Goal: Task Accomplishment & Management: Manage account settings

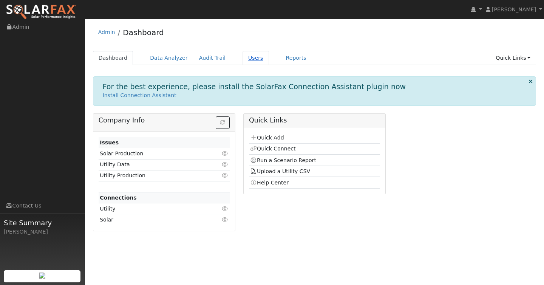
click at [245, 56] on link "Users" at bounding box center [255, 58] width 26 height 14
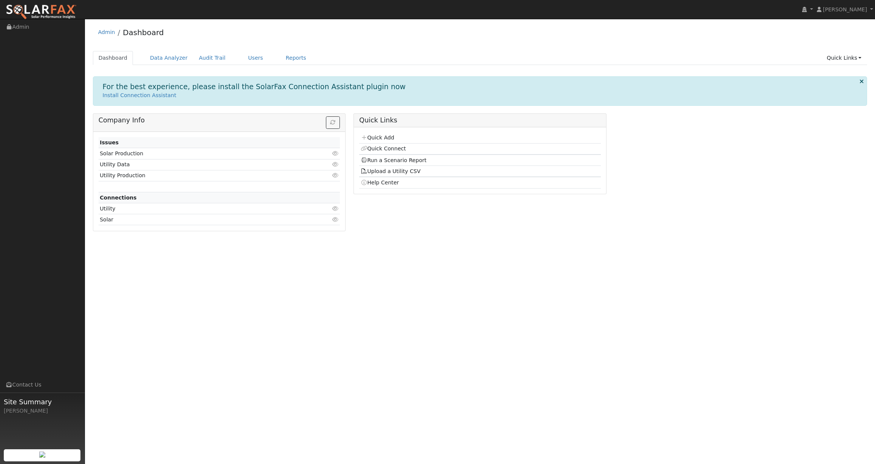
click at [131, 165] on td "Utility Data" at bounding box center [200, 164] width 202 height 11
click at [120, 165] on td "Utility Data" at bounding box center [200, 164] width 202 height 11
click at [335, 164] on icon at bounding box center [335, 164] width 7 height 5
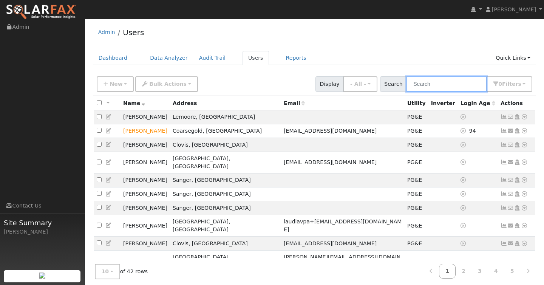
click at [440, 89] on input "text" at bounding box center [446, 83] width 80 height 15
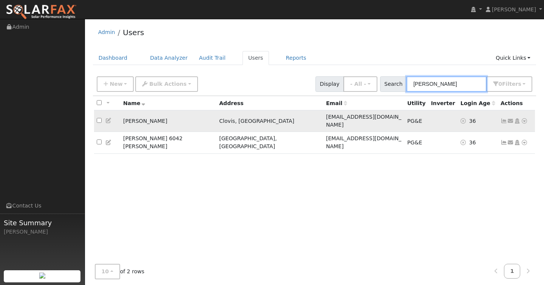
type input "murphy"
click at [170, 119] on td "Elyse Murphy" at bounding box center [168, 121] width 96 height 22
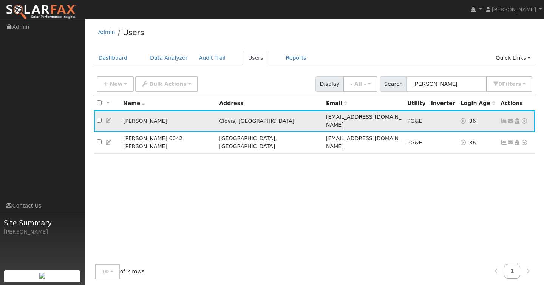
click at [216, 120] on td "Clovis, CA" at bounding box center [269, 121] width 107 height 22
click at [428, 115] on td at bounding box center [442, 121] width 29 height 22
click at [525, 118] on icon at bounding box center [524, 120] width 7 height 5
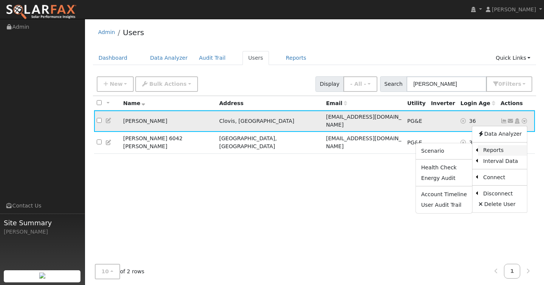
click at [495, 146] on link "Reports" at bounding box center [502, 150] width 49 height 11
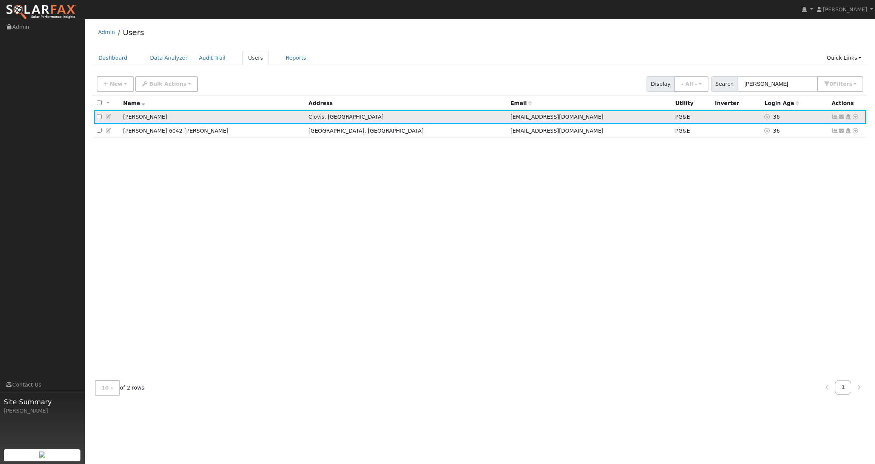
click at [543, 117] on icon at bounding box center [835, 116] width 7 height 5
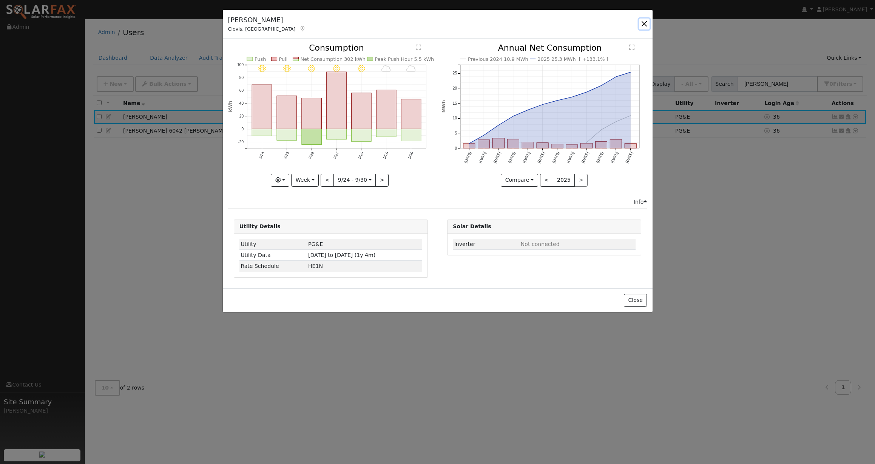
click at [543, 24] on button "button" at bounding box center [644, 24] width 11 height 11
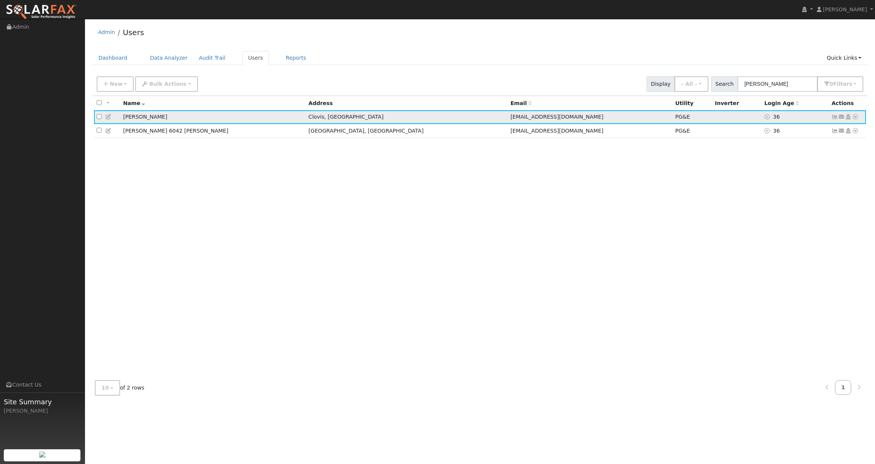
click at [543, 116] on icon at bounding box center [855, 116] width 7 height 5
click at [543, 159] on div "All None All on page None on page Name Address Email Utility Inverter Login Age…" at bounding box center [480, 235] width 775 height 278
click at [543, 118] on icon at bounding box center [848, 116] width 7 height 5
